Goal: Information Seeking & Learning: Learn about a topic

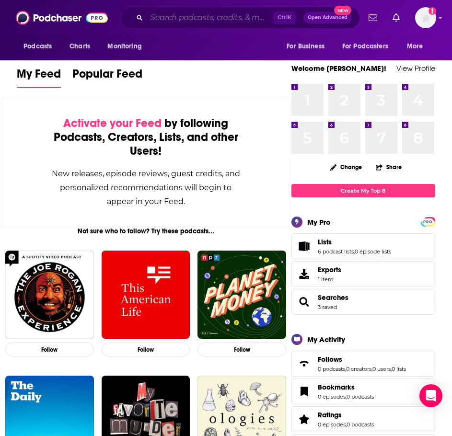
click at [167, 20] on input "Search podcasts, credits, & more..." at bounding box center [210, 17] width 126 height 15
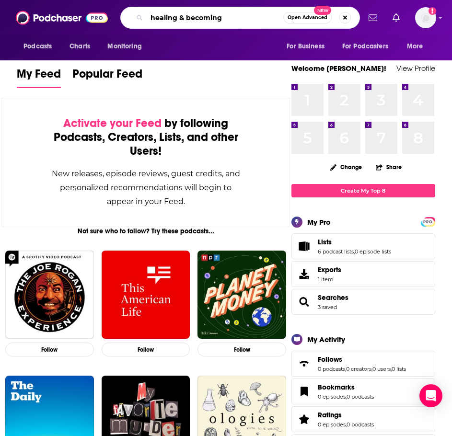
type input "healing & becoming"
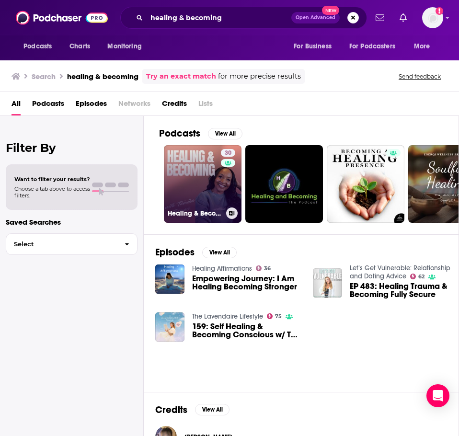
click at [190, 166] on link "30 Healing & Becoming" at bounding box center [203, 184] width 78 height 78
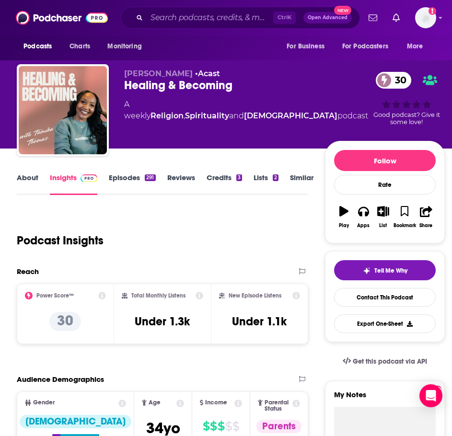
click at [26, 182] on link "About" at bounding box center [28, 184] width 22 height 22
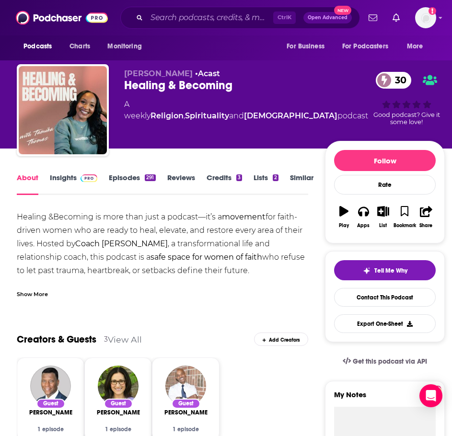
click at [37, 293] on div "Show More" at bounding box center [32, 293] width 31 height 9
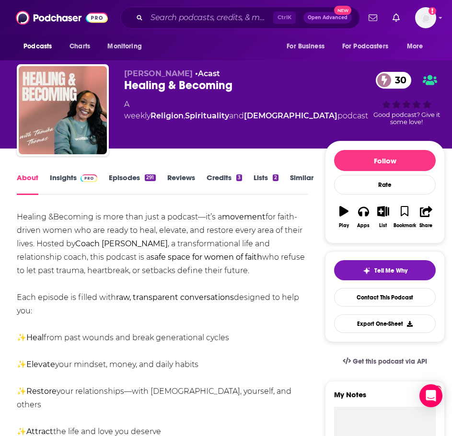
drag, startPoint x: 190, startPoint y: 268, endPoint x: 53, endPoint y: 225, distance: 143.6
copy div "Healing &Becoming is more than just a podcast—it’s a movement for faith-driven …"
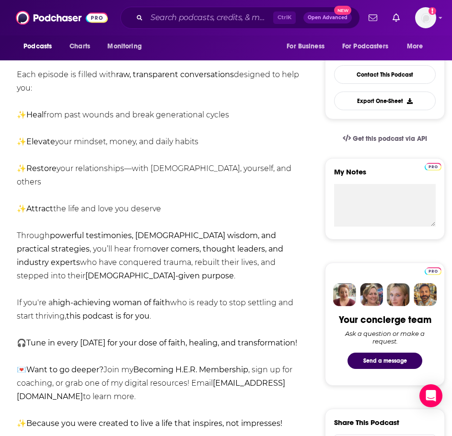
scroll to position [239, 0]
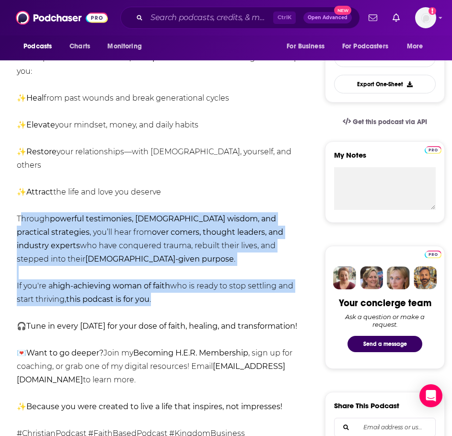
drag, startPoint x: 13, startPoint y: 202, endPoint x: 161, endPoint y: 284, distance: 169.3
copy div "Through powerful testimonies, [DEMOGRAPHIC_DATA] wisdom, and practical strategi…"
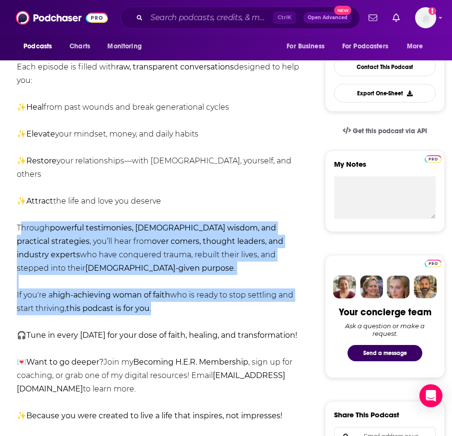
scroll to position [0, 0]
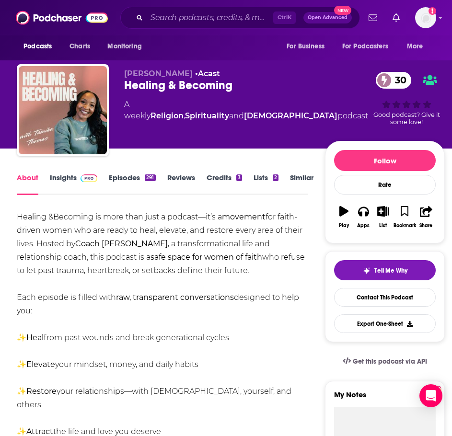
click at [71, 178] on link "Insights" at bounding box center [73, 184] width 47 height 22
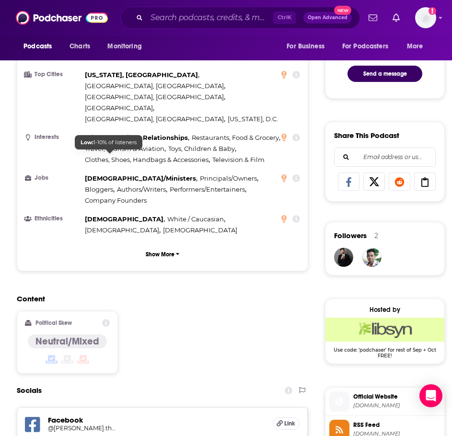
scroll to position [670, 0]
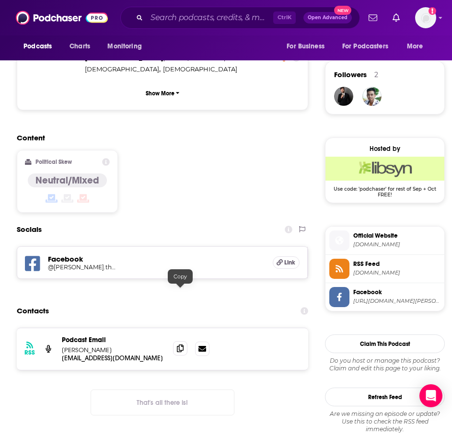
click at [181, 341] on span at bounding box center [180, 348] width 14 height 14
click at [180, 344] on icon at bounding box center [180, 348] width 7 height 8
click at [178, 19] on input "Search podcasts, credits, & more..." at bounding box center [210, 17] width 126 height 15
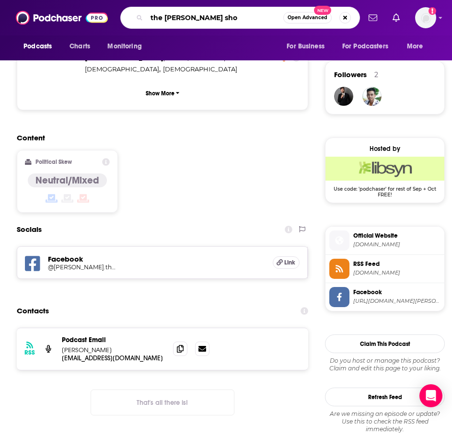
type input "the [PERSON_NAME] show"
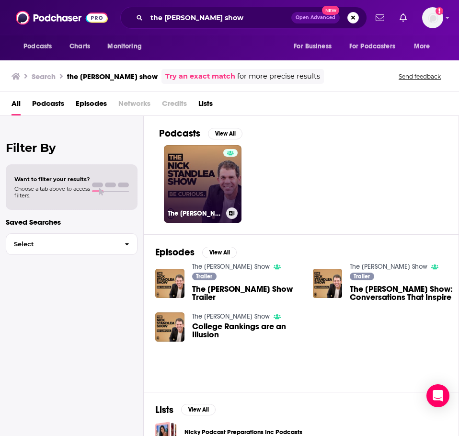
click at [206, 174] on link "The [PERSON_NAME] Show" at bounding box center [203, 184] width 78 height 78
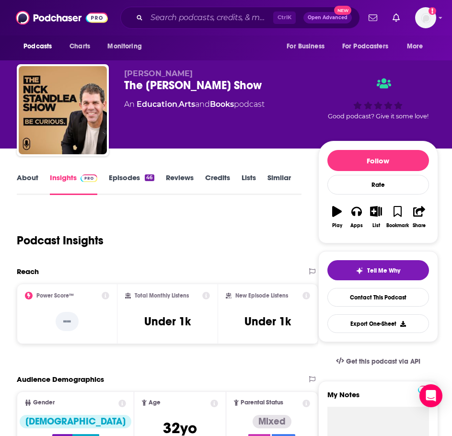
click at [25, 186] on link "About" at bounding box center [28, 184] width 22 height 22
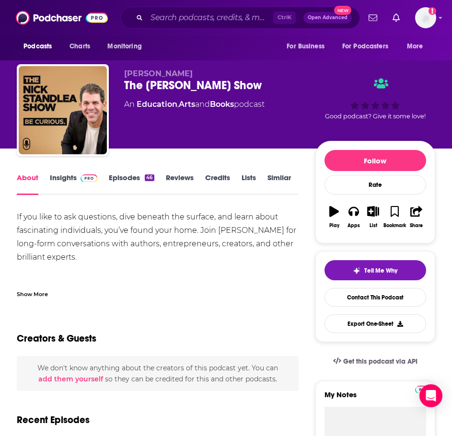
click at [52, 288] on div "Show More" at bounding box center [158, 290] width 282 height 16
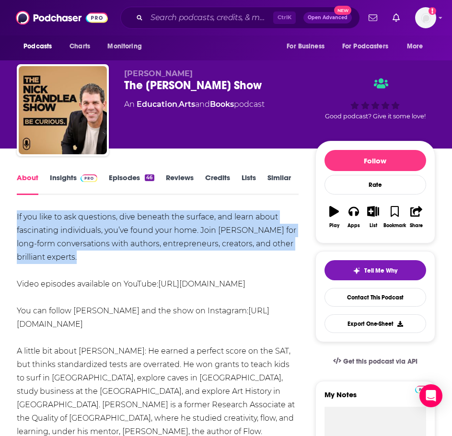
drag, startPoint x: 35, startPoint y: 224, endPoint x: 6, endPoint y: 209, distance: 32.6
copy div "If you like to ask questions, dive beneath the surface, and learn about fascina…"
click at [77, 179] on span at bounding box center [87, 177] width 21 height 9
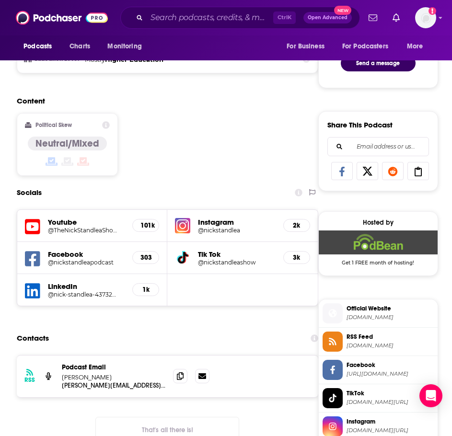
scroll to position [575, 0]
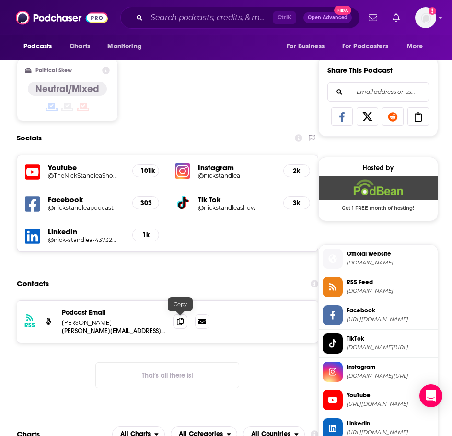
drag, startPoint x: 176, startPoint y: 323, endPoint x: 149, endPoint y: 314, distance: 28.3
click at [176, 323] on span at bounding box center [180, 321] width 14 height 14
click at [170, 17] on input "Search podcasts, credits, & more..." at bounding box center [210, 17] width 126 height 15
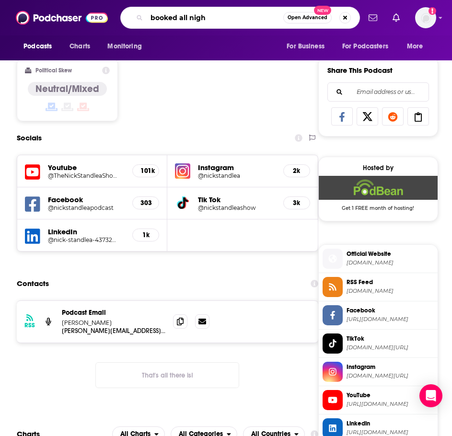
type input "booked all night"
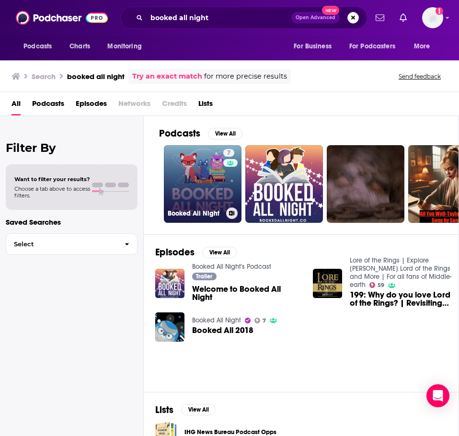
click at [194, 188] on link "7 Booked All Night" at bounding box center [203, 184] width 78 height 78
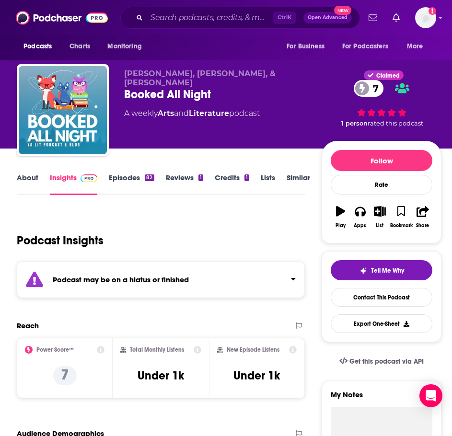
click at [167, 275] on strong "Podcast may be on a hiatus or finished" at bounding box center [121, 279] width 136 height 9
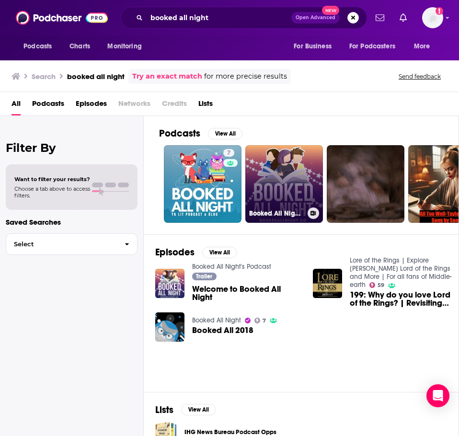
click at [283, 190] on link "Booked All Night's Podcast" at bounding box center [284, 184] width 78 height 78
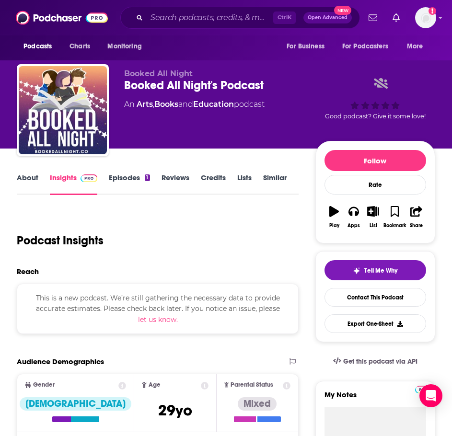
click at [22, 183] on link "About" at bounding box center [28, 184] width 22 height 22
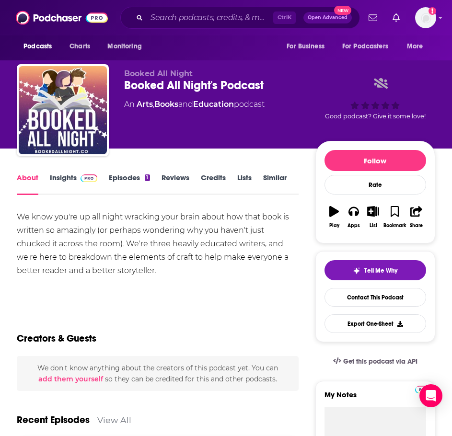
click at [125, 180] on link "Episodes 1" at bounding box center [129, 184] width 41 height 22
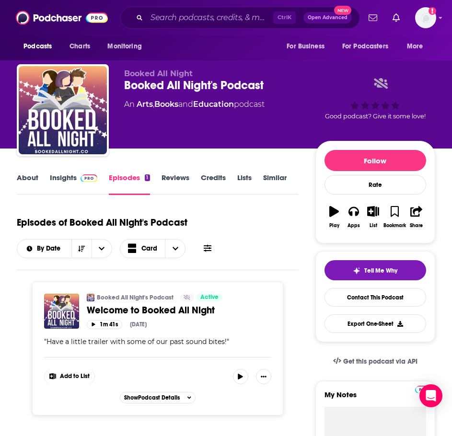
click at [34, 179] on link "About" at bounding box center [28, 184] width 22 height 22
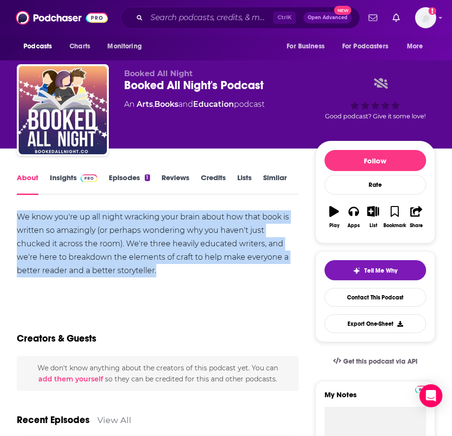
drag, startPoint x: 124, startPoint y: 271, endPoint x: 34, endPoint y: 225, distance: 100.2
copy div "We know you're up all night wracking your brain about how that book is written …"
click at [72, 185] on link "Insights" at bounding box center [73, 184] width 47 height 22
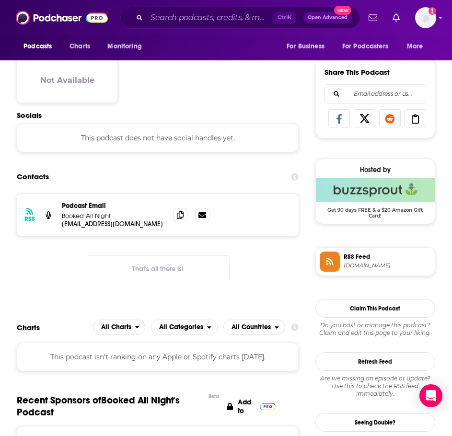
scroll to position [575, 0]
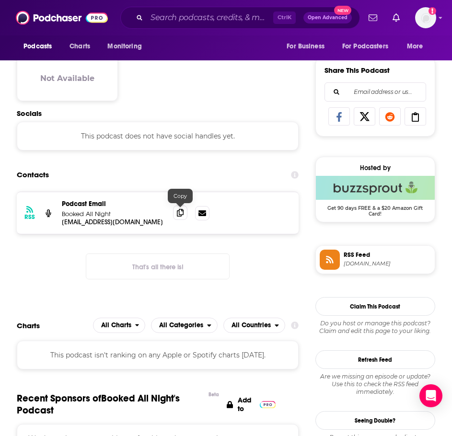
click at [179, 213] on icon at bounding box center [180, 213] width 7 height 8
click at [177, 23] on input "Search podcasts, credits, & more..." at bounding box center [210, 17] width 126 height 15
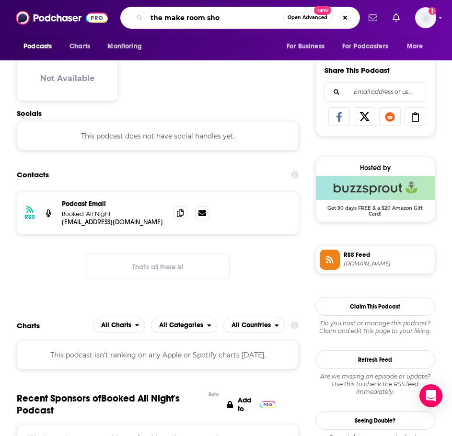
type input "the make room show"
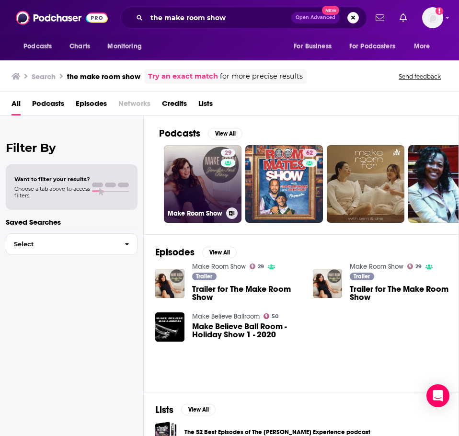
click at [193, 169] on link "29 Make Room Show" at bounding box center [203, 184] width 78 height 78
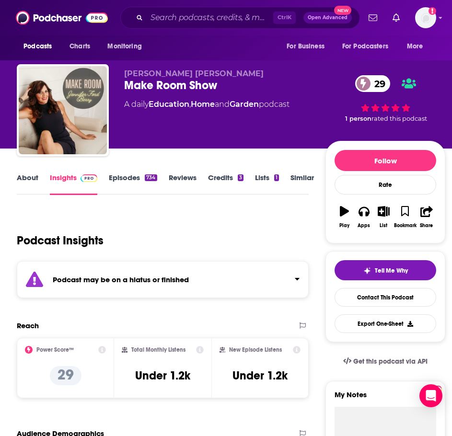
click at [118, 281] on strong "Podcast may be on a hiatus or finished" at bounding box center [121, 279] width 136 height 9
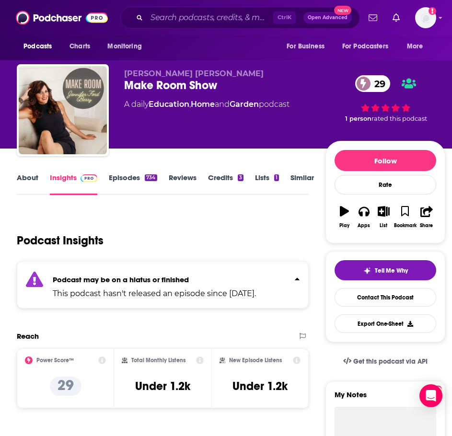
click at [154, 175] on div "734" at bounding box center [151, 177] width 12 height 7
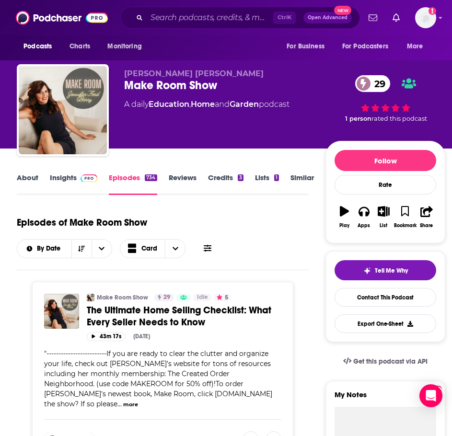
click at [19, 173] on link "About" at bounding box center [28, 184] width 22 height 22
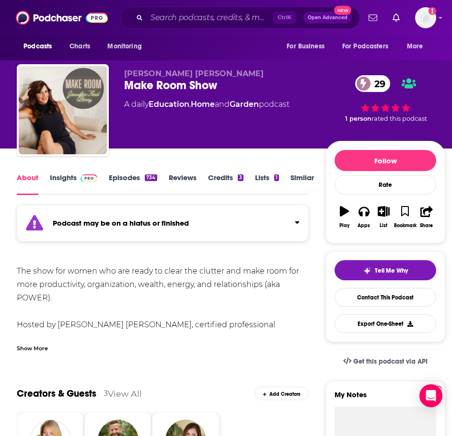
click at [33, 351] on div "Show More" at bounding box center [32, 347] width 31 height 9
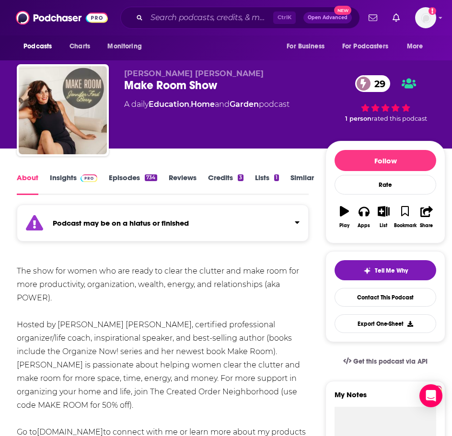
scroll to position [96, 0]
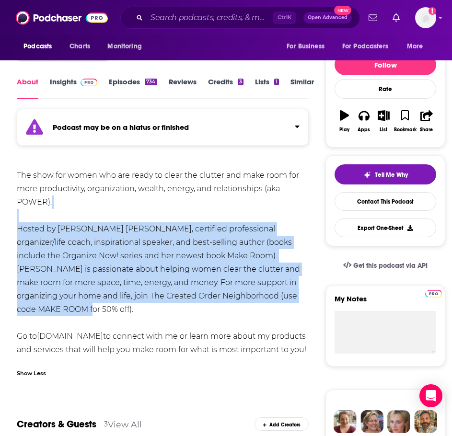
drag, startPoint x: 291, startPoint y: 294, endPoint x: 62, endPoint y: 222, distance: 240.0
click at [62, 222] on div "The show for women who are ready to clear the clutter and make room for more pr…" at bounding box center [162, 263] width 291 height 188
click at [63, 225] on div "The show for women who are ready to clear the clutter and make room for more pr…" at bounding box center [162, 263] width 291 height 188
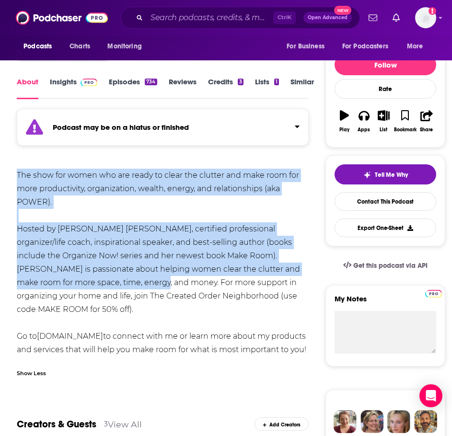
drag, startPoint x: 91, startPoint y: 281, endPoint x: 12, endPoint y: 177, distance: 130.2
copy div "The show for women who are ready to clear the clutter and make room for more pr…"
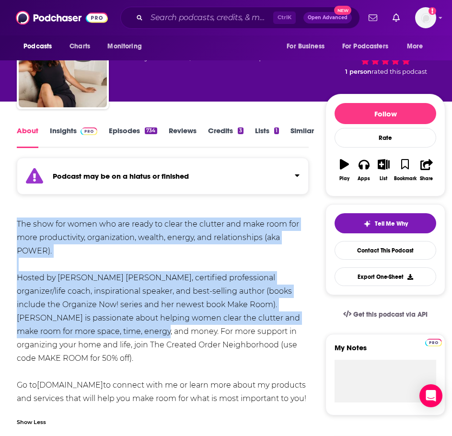
scroll to position [0, 0]
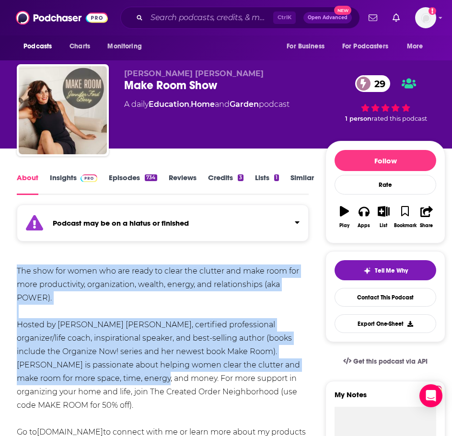
click at [68, 186] on link "Insights" at bounding box center [73, 184] width 47 height 22
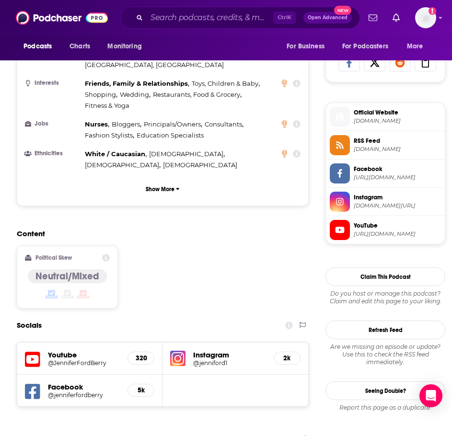
scroll to position [718, 0]
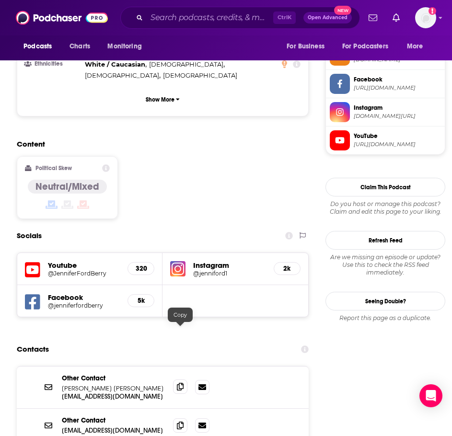
click at [181, 383] on icon at bounding box center [180, 387] width 7 height 8
click at [181, 23] on input "Search podcasts, credits, & more..." at bounding box center [210, 17] width 126 height 15
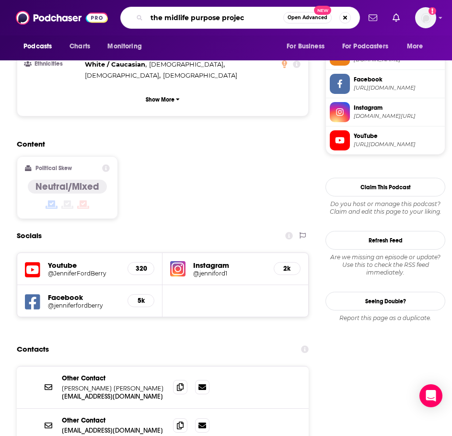
type input "the midlife purpose project"
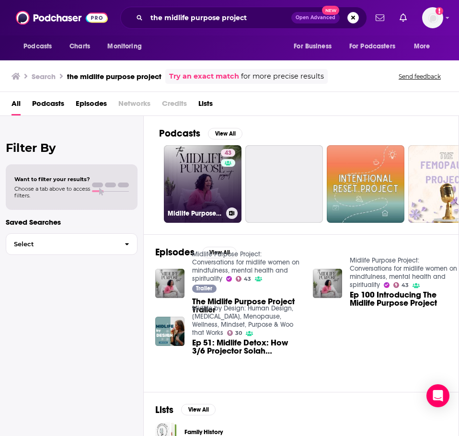
click at [192, 179] on link "43 Midlife Purpose Project: Conversations for midlife women on mindfulness, men…" at bounding box center [203, 184] width 78 height 78
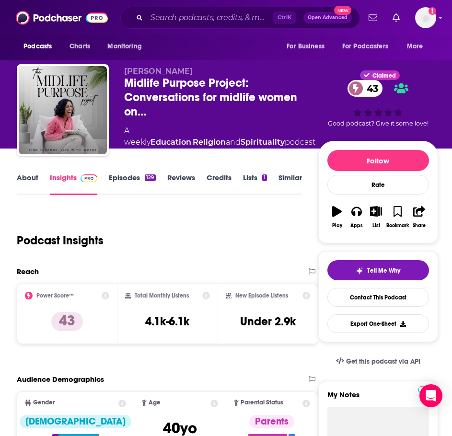
click at [23, 179] on link "About" at bounding box center [28, 184] width 22 height 22
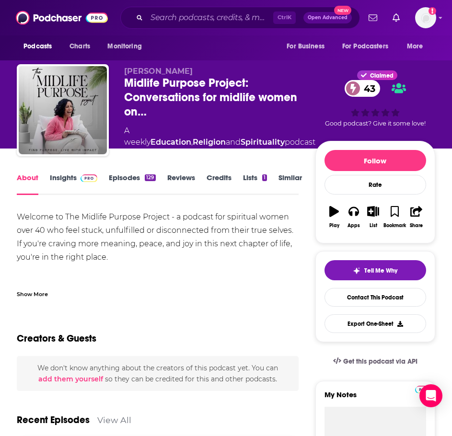
click at [47, 287] on div "Show More" at bounding box center [158, 290] width 282 height 16
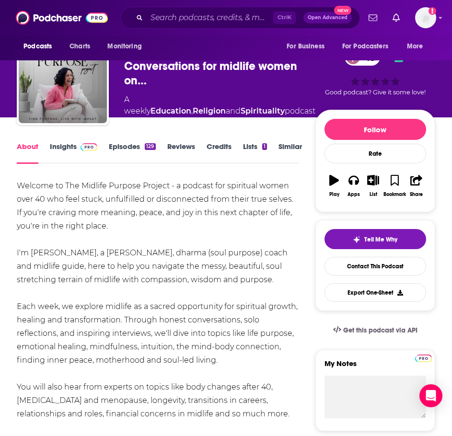
scroll to position [48, 0]
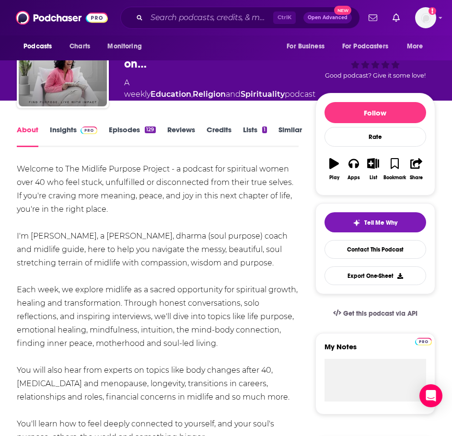
drag, startPoint x: 229, startPoint y: 343, endPoint x: 225, endPoint y: 342, distance: 5.0
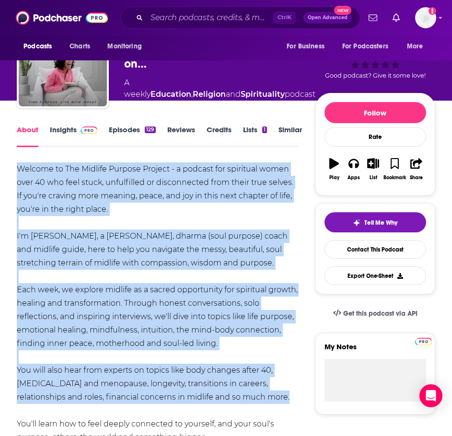
drag, startPoint x: 292, startPoint y: 393, endPoint x: 13, endPoint y: 166, distance: 359.0
copy div "Welcome to The Midlife Purpose Project - a podcast for spiritual women over 40 …"
click at [86, 124] on div "About Insights Episodes 129 Reviews Credits Lists 1 Similar" at bounding box center [158, 135] width 282 height 23
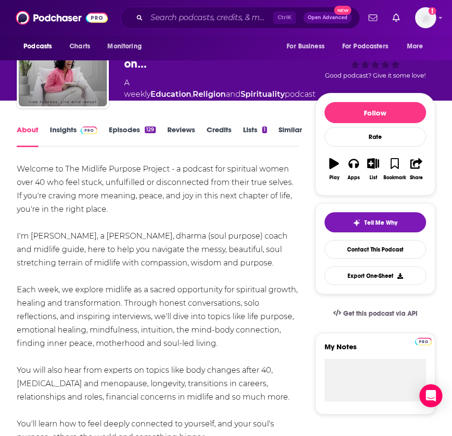
click at [60, 132] on link "Insights" at bounding box center [73, 136] width 47 height 22
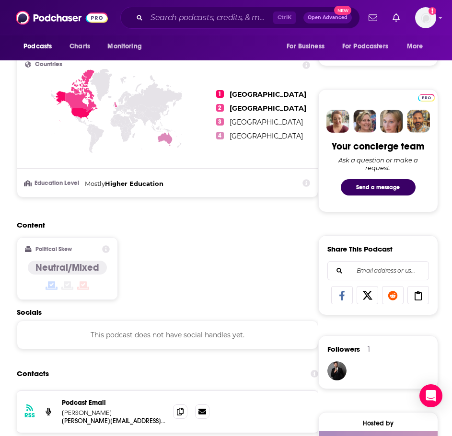
scroll to position [527, 0]
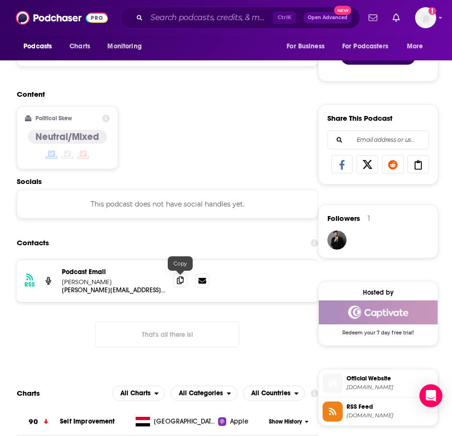
drag, startPoint x: 178, startPoint y: 279, endPoint x: 18, endPoint y: 308, distance: 162.6
click at [178, 279] on icon at bounding box center [180, 281] width 7 height 8
click at [199, 16] on input "Search podcasts, credits, & more..." at bounding box center [210, 17] width 126 height 15
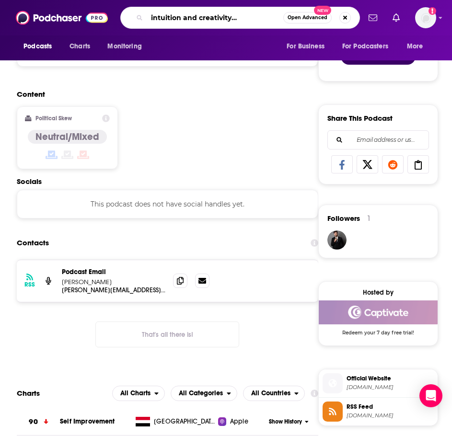
type input "harnessing intuition and creativity in everyday life"
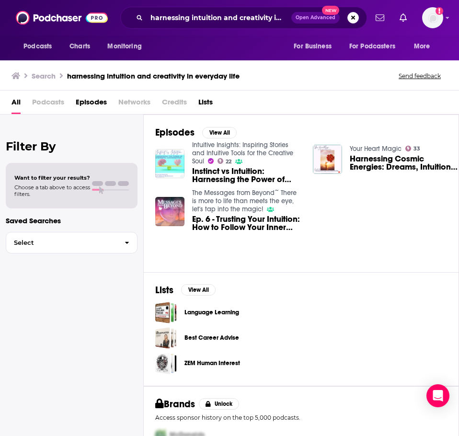
click at [252, 148] on link "Intuitive Insights: Inspiring Stories and Intuitive Tools for the Creative Soul" at bounding box center [242, 153] width 101 height 24
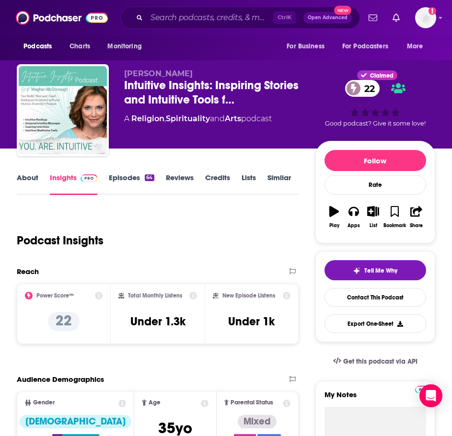
click at [25, 178] on link "About" at bounding box center [28, 184] width 22 height 22
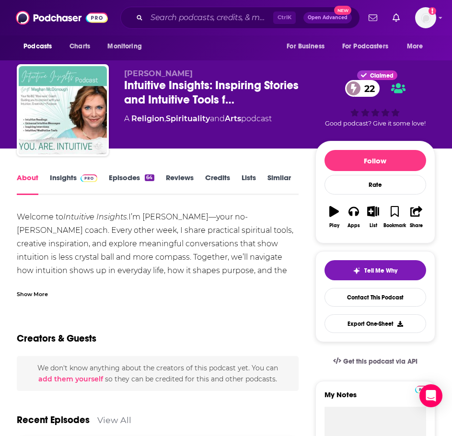
click at [53, 291] on div "Show More" at bounding box center [158, 290] width 282 height 16
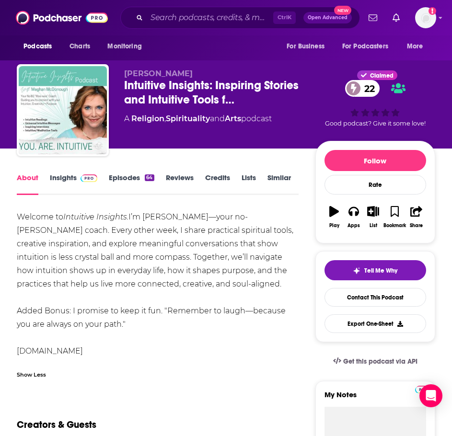
click at [140, 181] on link "Episodes 64" at bounding box center [131, 184] width 45 height 22
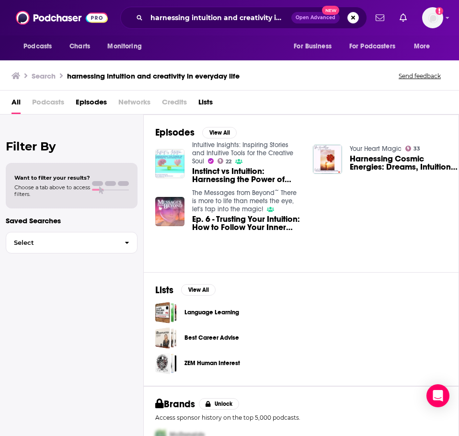
click at [258, 145] on link "Intuitive Insights: Inspiring Stories and Intuitive Tools for the Creative Soul" at bounding box center [242, 153] width 101 height 24
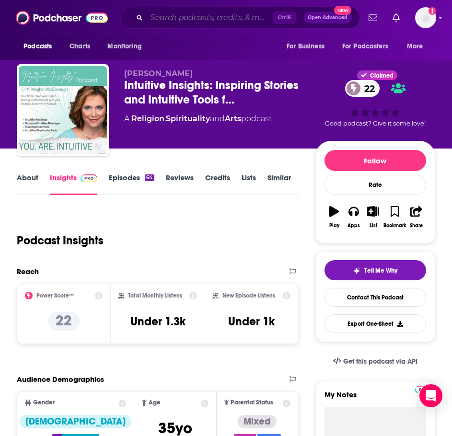
click at [222, 18] on input "Search podcasts, credits, & more..." at bounding box center [210, 17] width 126 height 15
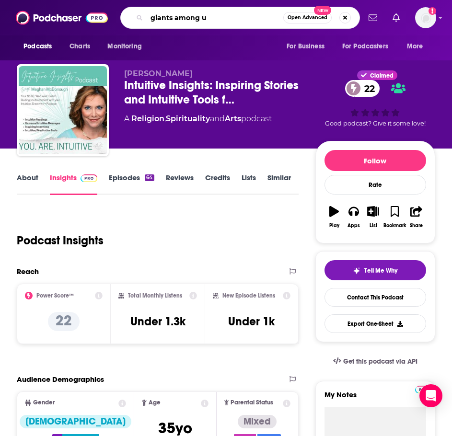
type input "giants among us"
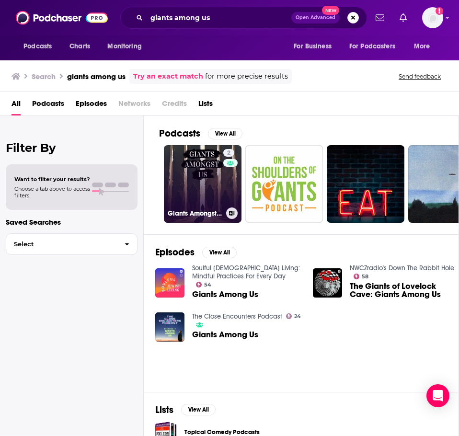
click at [201, 154] on link "2 Giants Amongst Us" at bounding box center [203, 184] width 78 height 78
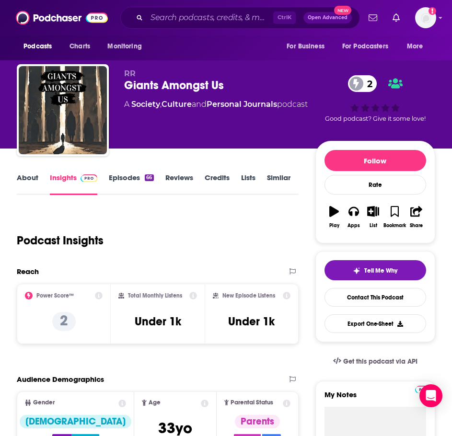
click at [31, 181] on link "About" at bounding box center [28, 184] width 22 height 22
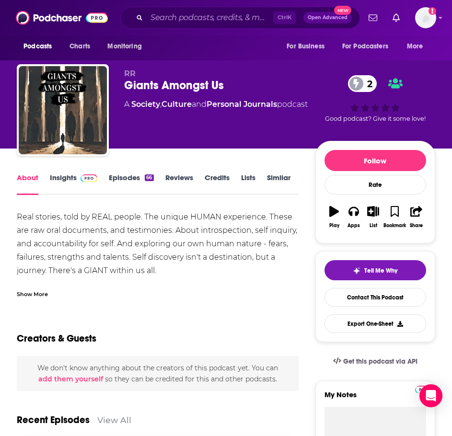
click at [43, 290] on div "Show More" at bounding box center [32, 293] width 31 height 9
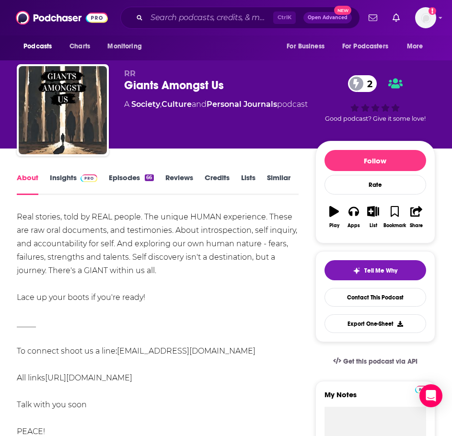
drag, startPoint x: 159, startPoint y: 296, endPoint x: 9, endPoint y: 218, distance: 169.4
copy div "Real stories, told by REAL people. The unique HUMAN experience. These are raw o…"
click at [74, 174] on link "Insights" at bounding box center [73, 184] width 47 height 22
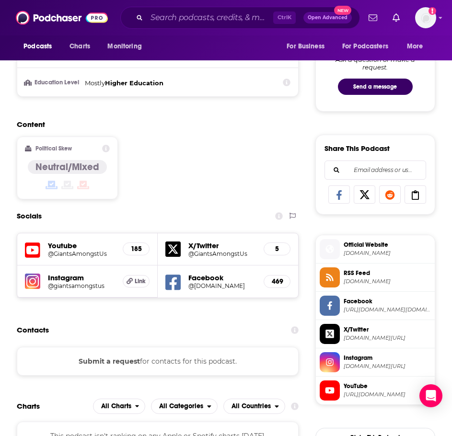
scroll to position [527, 0]
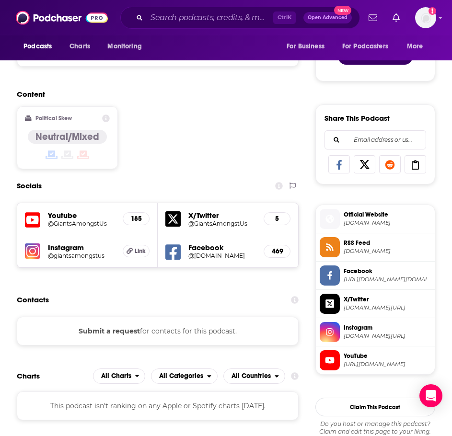
click at [153, 25] on div "Ctrl K Open Advanced New" at bounding box center [239, 18] width 239 height 22
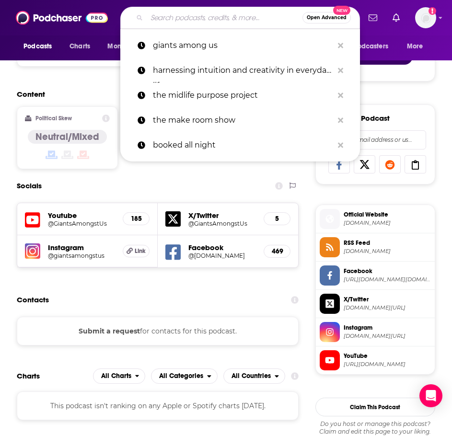
click at [158, 21] on input "Search podcasts, credits, & more..." at bounding box center [225, 17] width 156 height 15
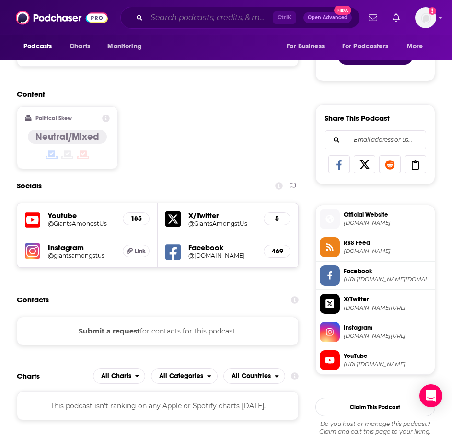
click at [232, 21] on input "Search podcasts, credits, & more..." at bounding box center [210, 17] width 126 height 15
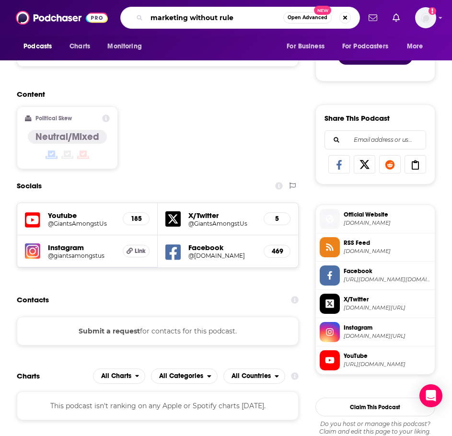
type input "marketing without rules"
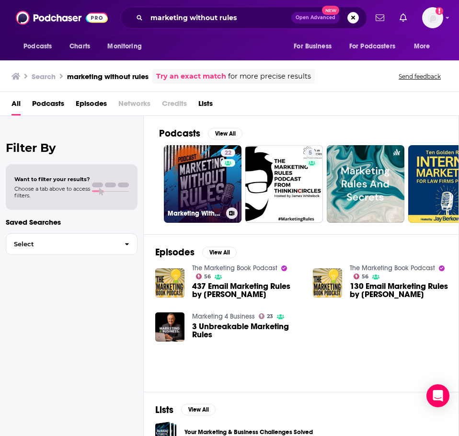
click at [196, 181] on link "22 Marketing Without Rules" at bounding box center [203, 184] width 78 height 78
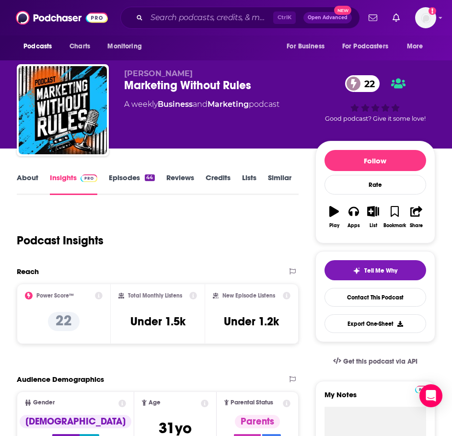
click at [29, 178] on link "About" at bounding box center [28, 184] width 22 height 22
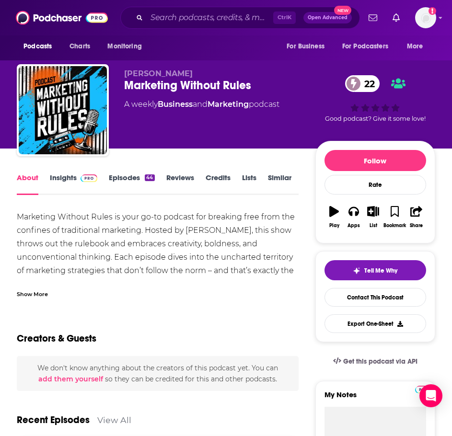
click at [40, 295] on div "Show More" at bounding box center [32, 293] width 31 height 9
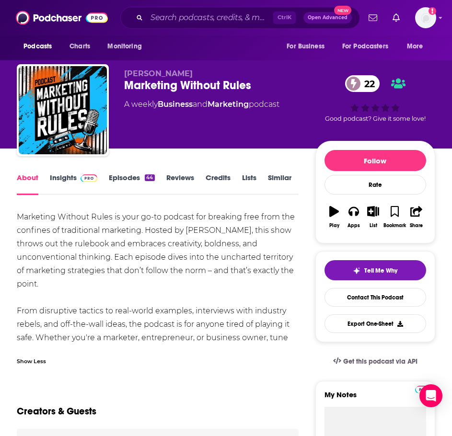
drag, startPoint x: 305, startPoint y: 339, endPoint x: 15, endPoint y: 218, distance: 314.1
copy div "Marketing Without Rules is your go-to podcast for breaking free from the confin…"
click at [83, 185] on link "Insights" at bounding box center [73, 184] width 47 height 22
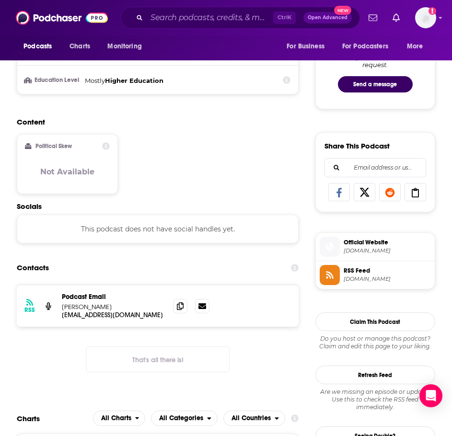
scroll to position [527, 0]
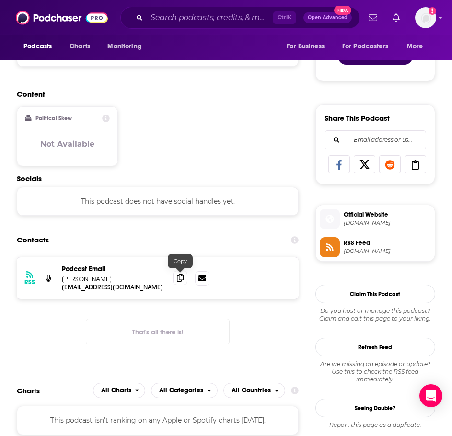
click at [182, 280] on icon at bounding box center [180, 278] width 7 height 8
click at [181, 276] on icon at bounding box center [180, 278] width 7 height 8
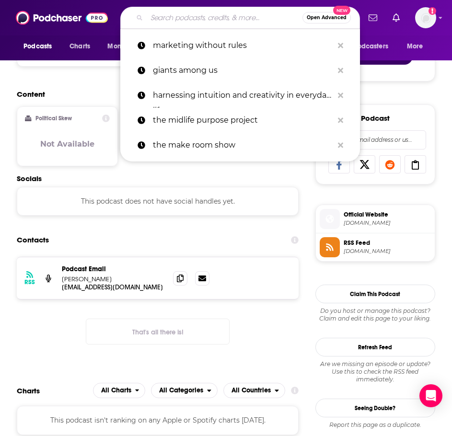
click at [159, 18] on input "Search podcasts, credits, & more..." at bounding box center [225, 17] width 156 height 15
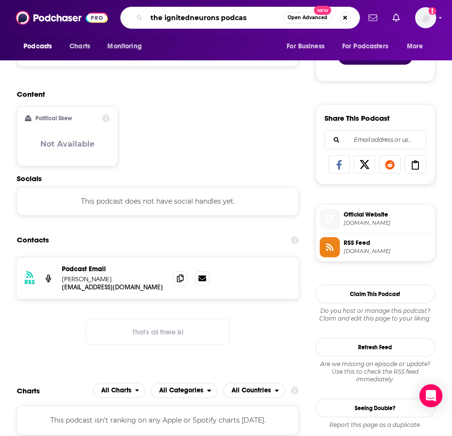
type input "the ignitedneurons podcast"
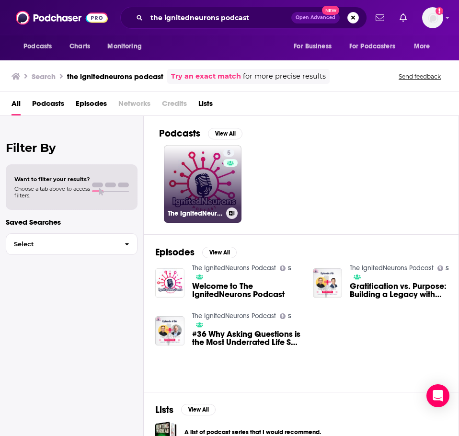
click at [200, 180] on link "5 The IgnitedNeurons Podcast" at bounding box center [203, 184] width 78 height 78
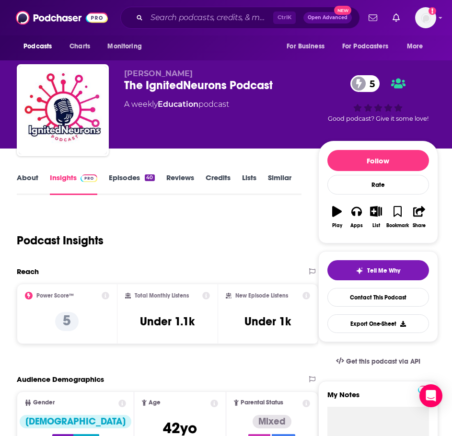
click at [32, 183] on link "About" at bounding box center [28, 184] width 22 height 22
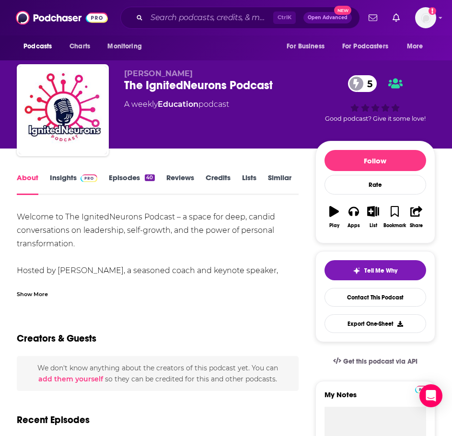
click at [44, 290] on div "Show More" at bounding box center [32, 293] width 31 height 9
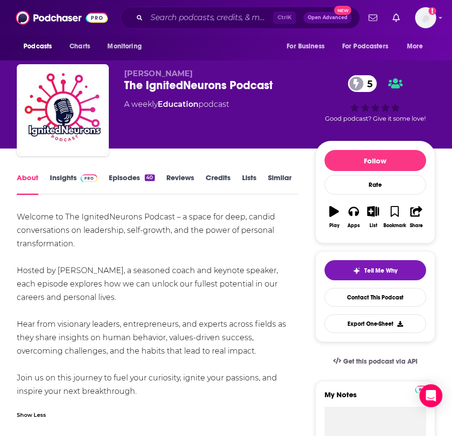
drag, startPoint x: 154, startPoint y: 395, endPoint x: 12, endPoint y: 216, distance: 227.7
copy div "Welcome to The IgnitedNeurons Podcast – a space for deep, candid conversations …"
click at [74, 188] on link "Insights" at bounding box center [73, 184] width 47 height 22
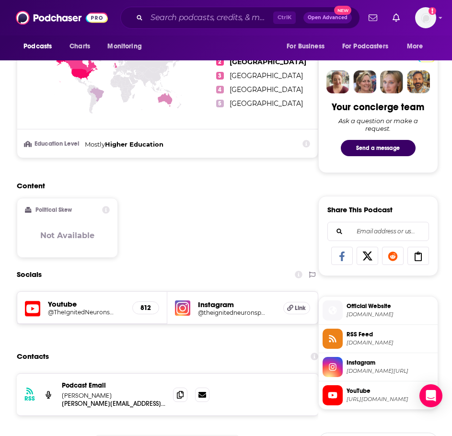
scroll to position [527, 0]
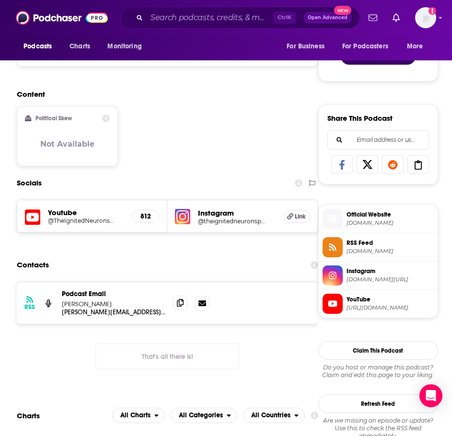
drag, startPoint x: 165, startPoint y: 300, endPoint x: 177, endPoint y: 305, distance: 13.3
click at [165, 300] on p "[PERSON_NAME]" at bounding box center [113, 304] width 103 height 8
click at [179, 305] on icon at bounding box center [180, 303] width 7 height 8
click at [174, 20] on input "Search podcasts, credits, & more..." at bounding box center [210, 17] width 126 height 15
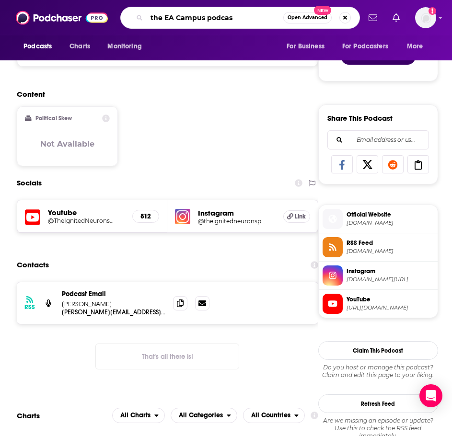
type input "the EA Campus podcast"
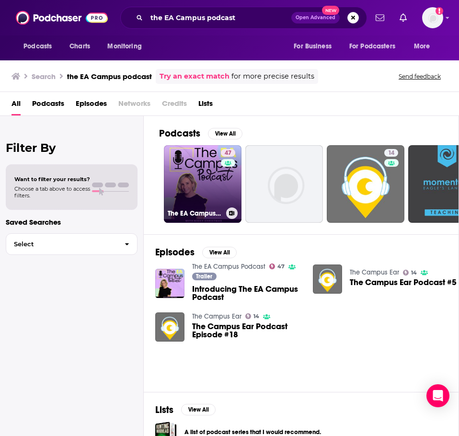
click at [190, 181] on link "47 The EA Campus Podcast" at bounding box center [203, 184] width 78 height 78
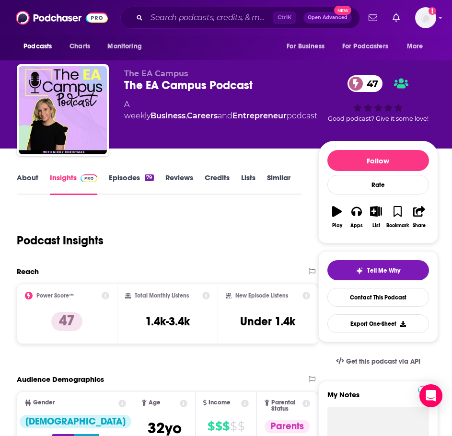
click at [29, 184] on link "About" at bounding box center [28, 184] width 22 height 22
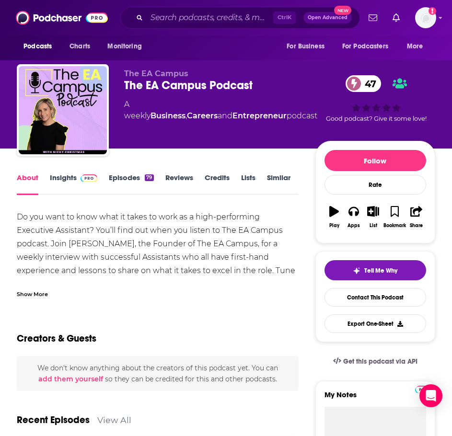
click at [38, 286] on div "Show More" at bounding box center [158, 290] width 282 height 16
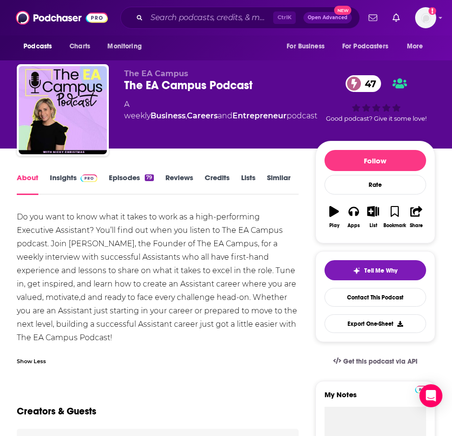
drag, startPoint x: 120, startPoint y: 341, endPoint x: 11, endPoint y: 215, distance: 166.4
copy div "Do you want to know what it takes to work as a high-performing Executive Assist…"
click at [77, 178] on span at bounding box center [87, 177] width 21 height 9
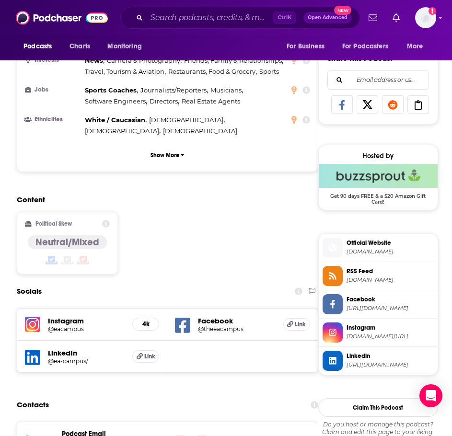
scroll to position [670, 0]
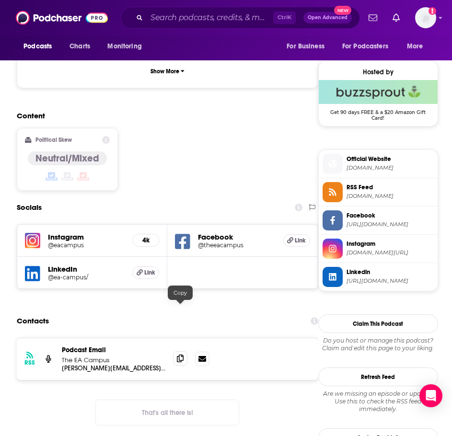
click at [179, 354] on icon at bounding box center [180, 358] width 7 height 8
click at [212, 18] on input "Search podcasts, credits, & more..." at bounding box center [210, 17] width 126 height 15
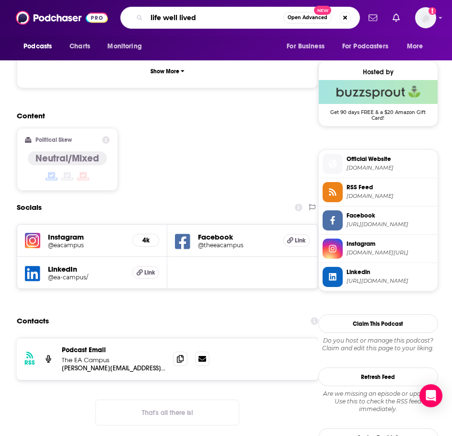
type input "life well lived"
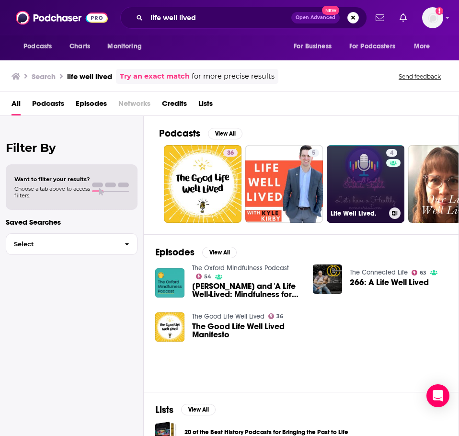
click at [353, 167] on link "4 Life Well Lived." at bounding box center [366, 184] width 78 height 78
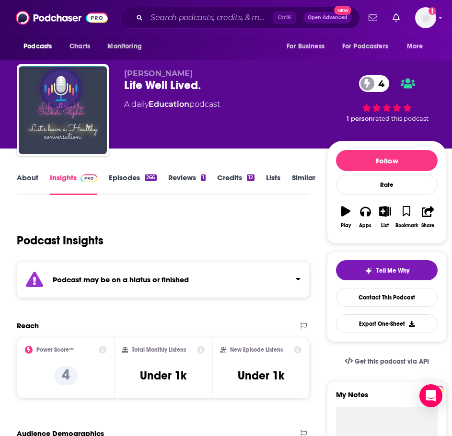
click at [138, 282] on strong "Podcast may be on a hiatus or finished" at bounding box center [121, 279] width 136 height 9
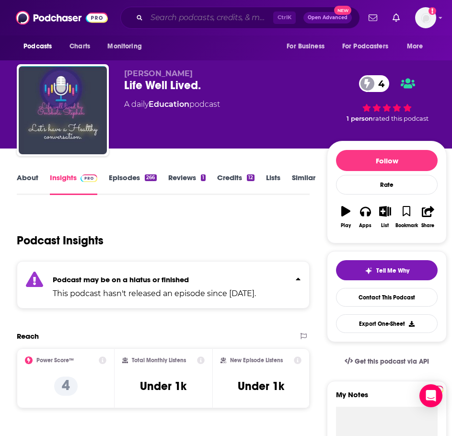
click at [164, 17] on input "Search podcasts, credits, & more..." at bounding box center [210, 17] width 126 height 15
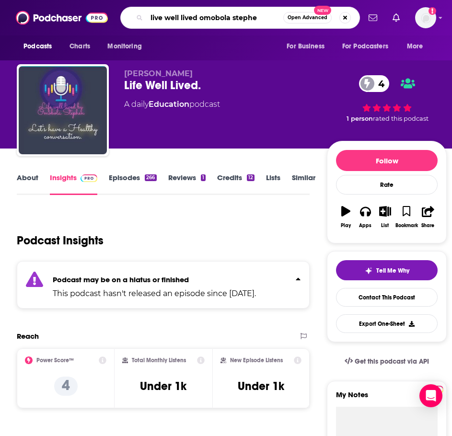
type input "live well lived [PERSON_NAME]"
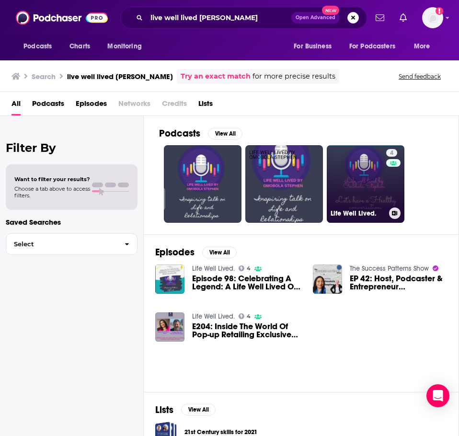
click at [354, 178] on link "4 Life Well Lived." at bounding box center [366, 184] width 78 height 78
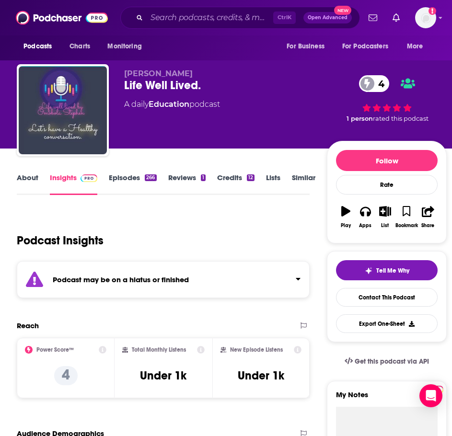
click at [153, 284] on div "Podcast may be on a hiatus or finished" at bounding box center [163, 279] width 293 height 37
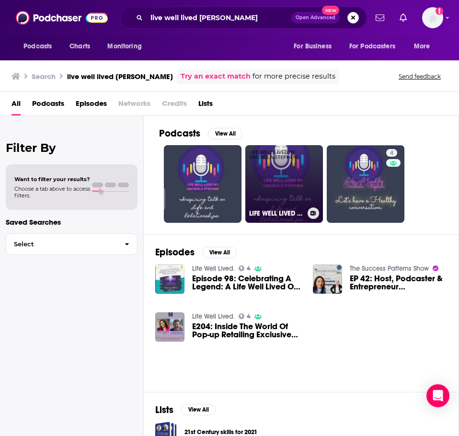
click at [267, 177] on link "LIFE WELL LIVED BY [PERSON_NAME]" at bounding box center [284, 184] width 78 height 78
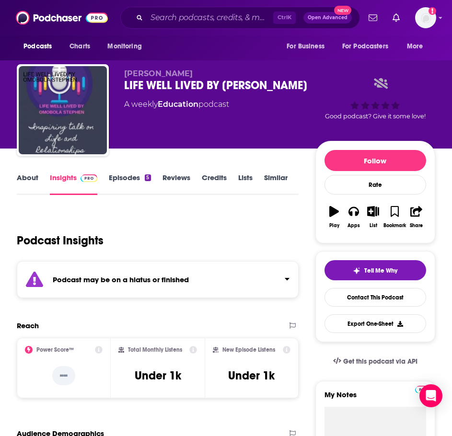
click at [112, 274] on div "Podcast may be on a hiatus or finished" at bounding box center [158, 279] width 282 height 37
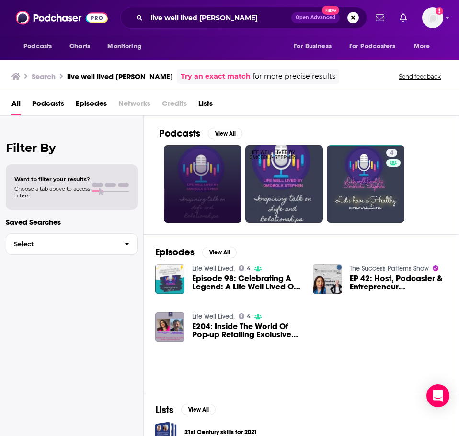
click at [192, 174] on link at bounding box center [203, 184] width 78 height 78
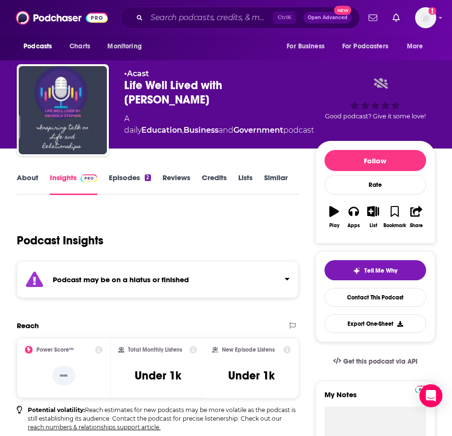
click at [104, 271] on div "Podcast may be on a hiatus or finished" at bounding box center [158, 279] width 282 height 37
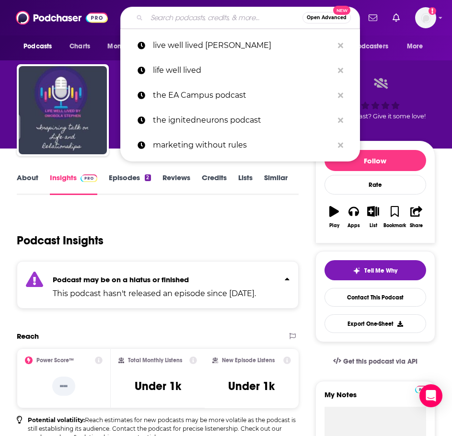
click at [224, 20] on input "Search podcasts, credits, & more..." at bounding box center [225, 17] width 156 height 15
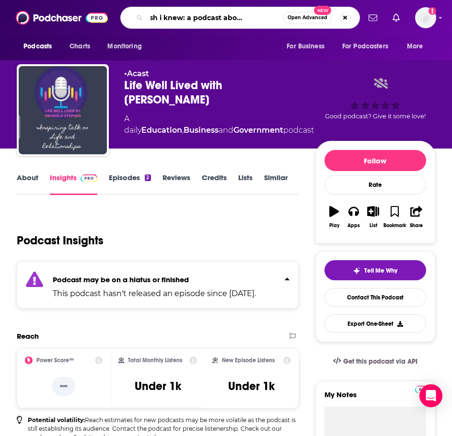
type input "what i wish i knew: a podcast about pregnancy"
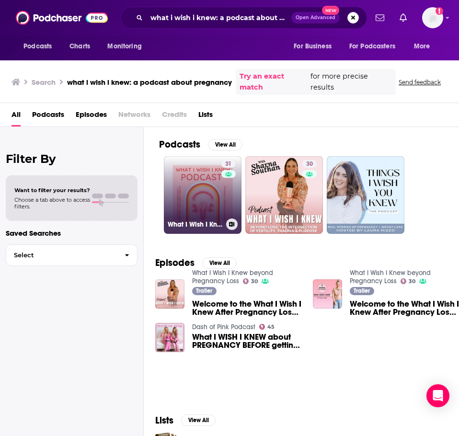
click at [189, 182] on link "31 What I Wish I Knew : A Podcast About Pregnancy, Parenting, and Women's Health" at bounding box center [203, 195] width 78 height 78
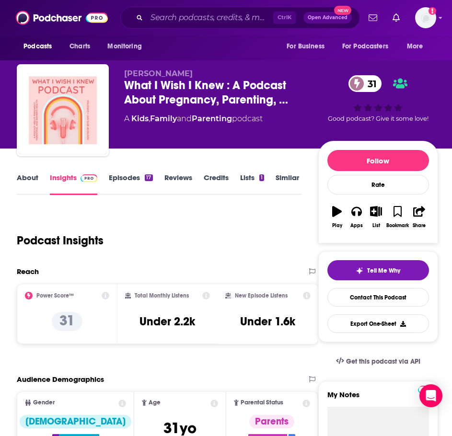
click at [25, 179] on link "About" at bounding box center [28, 184] width 22 height 22
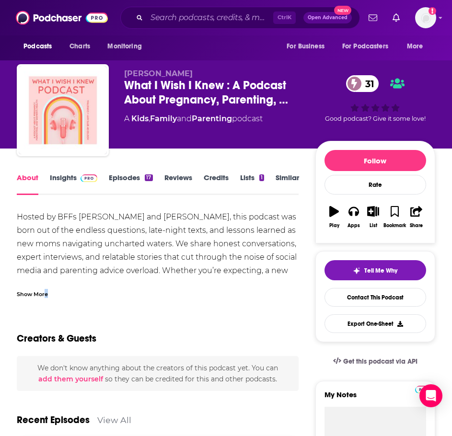
click at [45, 296] on div "Show More" at bounding box center [32, 293] width 31 height 9
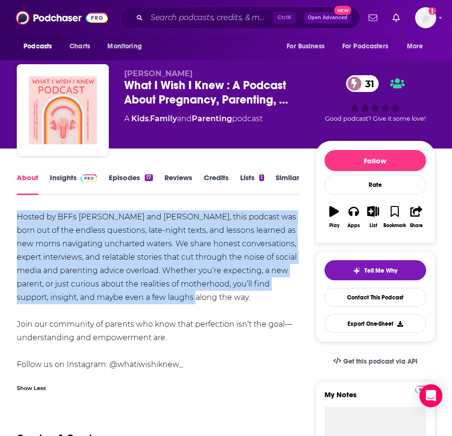
drag, startPoint x: 243, startPoint y: 298, endPoint x: 6, endPoint y: 215, distance: 251.2
drag, startPoint x: 201, startPoint y: 340, endPoint x: 14, endPoint y: 216, distance: 223.9
copy div "Hosted by BFFs Amy and Christina, this podcast was born out of the endless ques…"
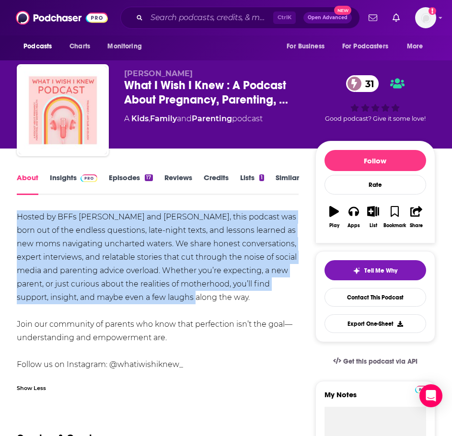
click at [67, 180] on link "Insights" at bounding box center [73, 184] width 47 height 22
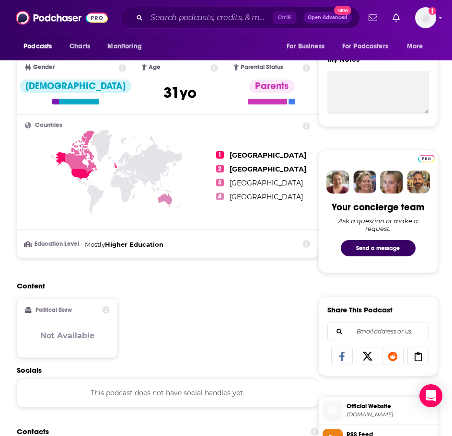
scroll to position [527, 0]
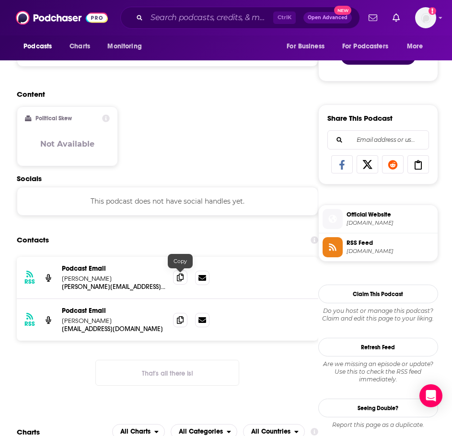
click at [177, 276] on icon at bounding box center [180, 277] width 7 height 8
click at [182, 319] on icon at bounding box center [180, 320] width 7 height 8
click at [184, 20] on input "Search podcasts, credits, & more..." at bounding box center [210, 17] width 126 height 15
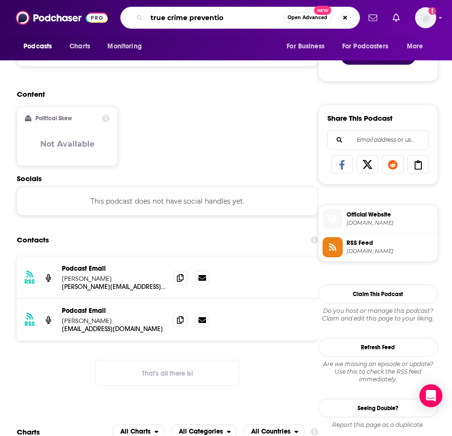
type input "true crime prevention"
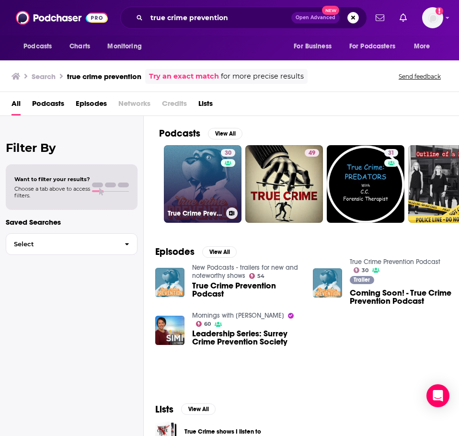
click at [186, 184] on link "30 True Crime Prevention Podcast" at bounding box center [203, 184] width 78 height 78
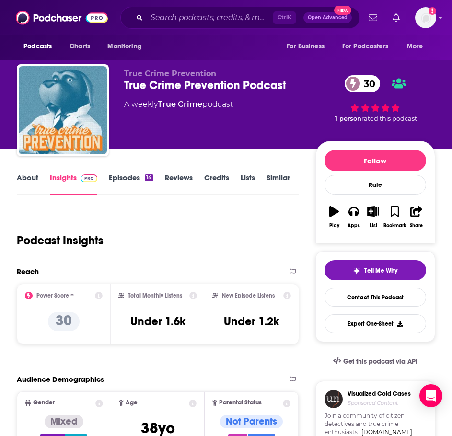
click at [31, 182] on link "About" at bounding box center [28, 184] width 22 height 22
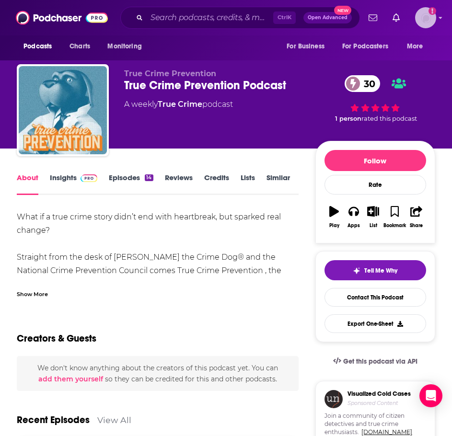
click at [421, 16] on img "Logged in as ILATeam" at bounding box center [425, 17] width 21 height 21
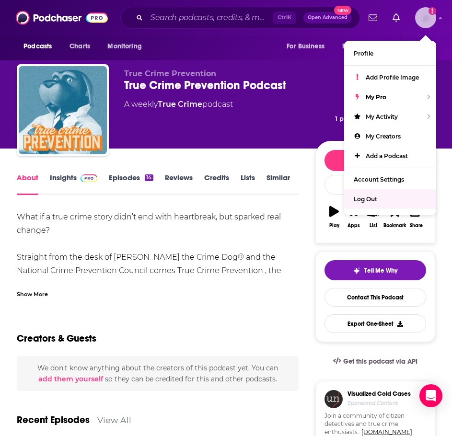
click at [378, 198] on div "Log Out" at bounding box center [390, 199] width 92 height 20
